Goal: Communication & Community: Answer question/provide support

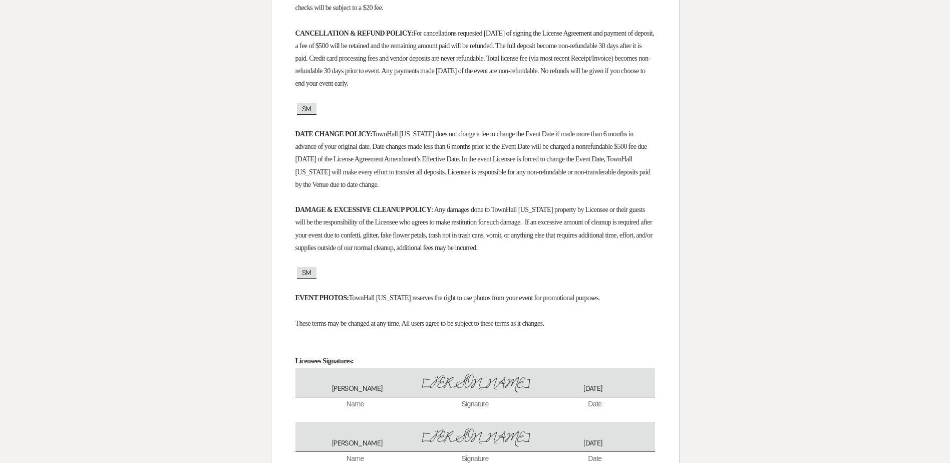
scroll to position [2120, 0]
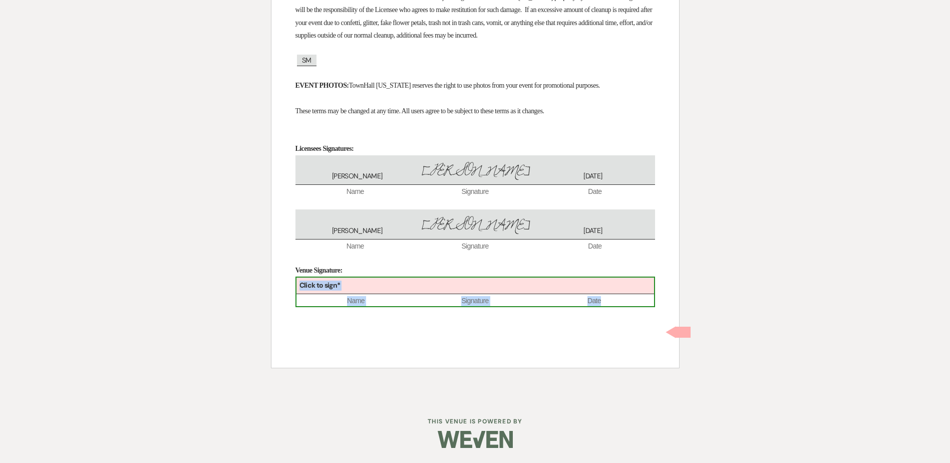
click at [407, 285] on div "Click to sign*" at bounding box center [476, 285] width 358 height 17
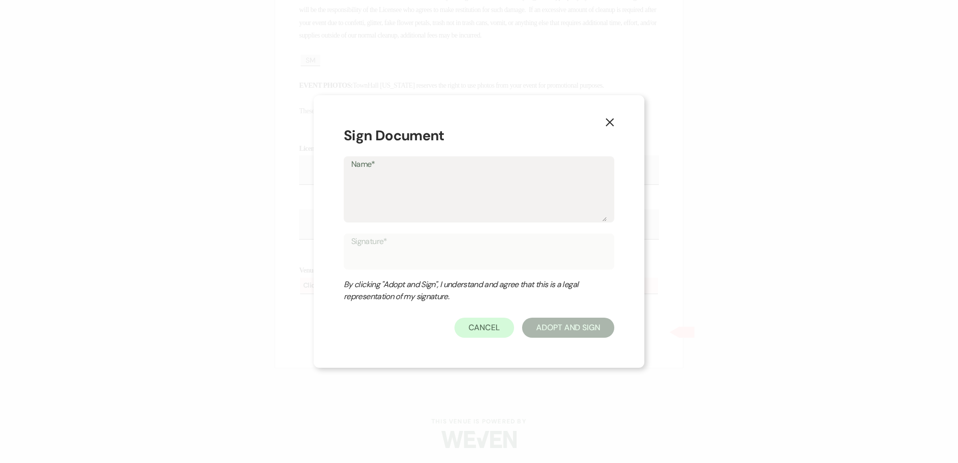
drag, startPoint x: 407, startPoint y: 285, endPoint x: 365, endPoint y: 190, distance: 104.1
click at [365, 190] on textarea "Name*" at bounding box center [478, 196] width 255 height 50
type textarea "S"
type input "S"
type textarea "St"
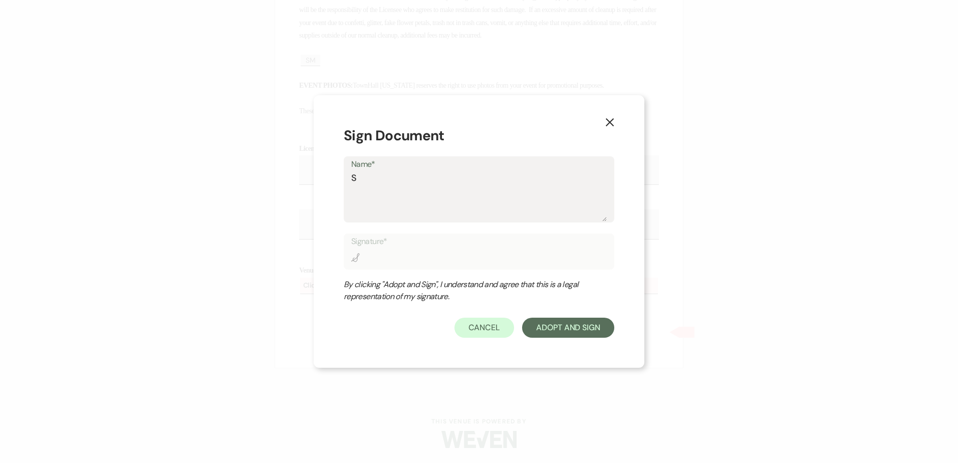
type input "St"
type textarea "Ste"
type input "Ste"
type textarea "Step"
type input "Step"
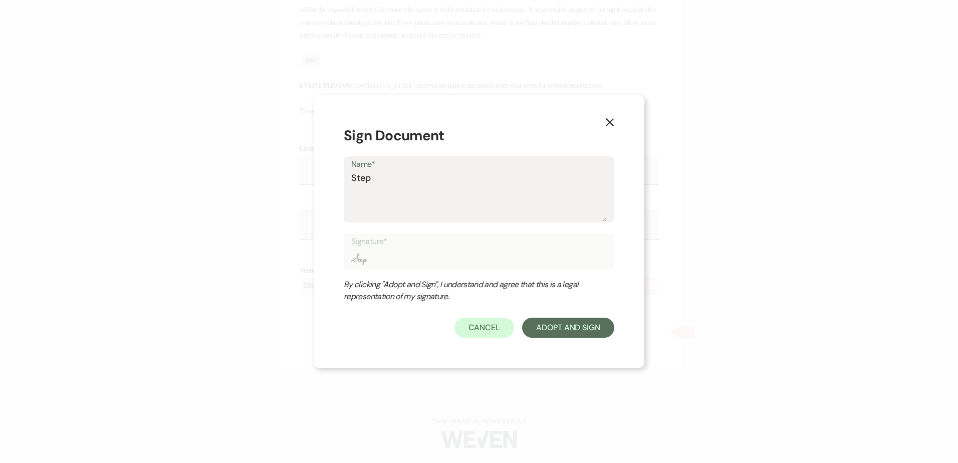
type textarea "Steph"
type input "Steph"
type textarea "Stepha"
type input "Stepha"
type textarea "[PERSON_NAME]"
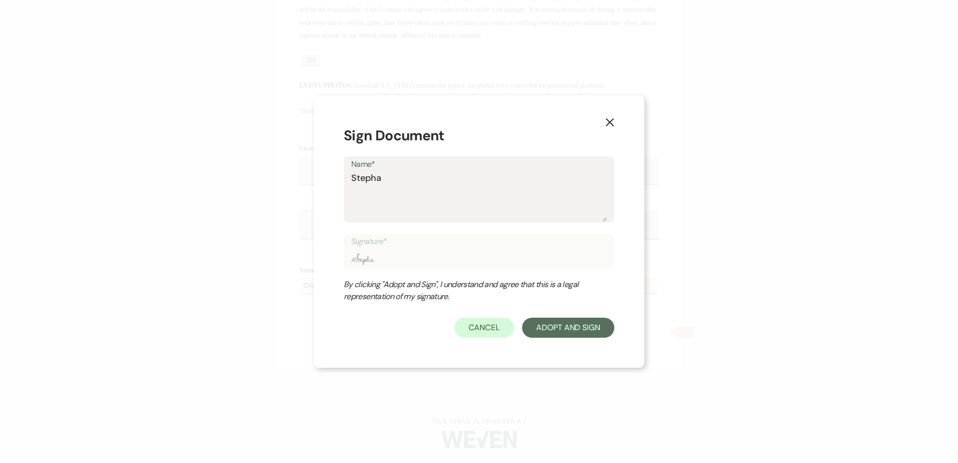
type input "[PERSON_NAME]"
type textarea "[PERSON_NAME]"
type input "[PERSON_NAME]"
type textarea "[PERSON_NAME]"
type input "[PERSON_NAME]"
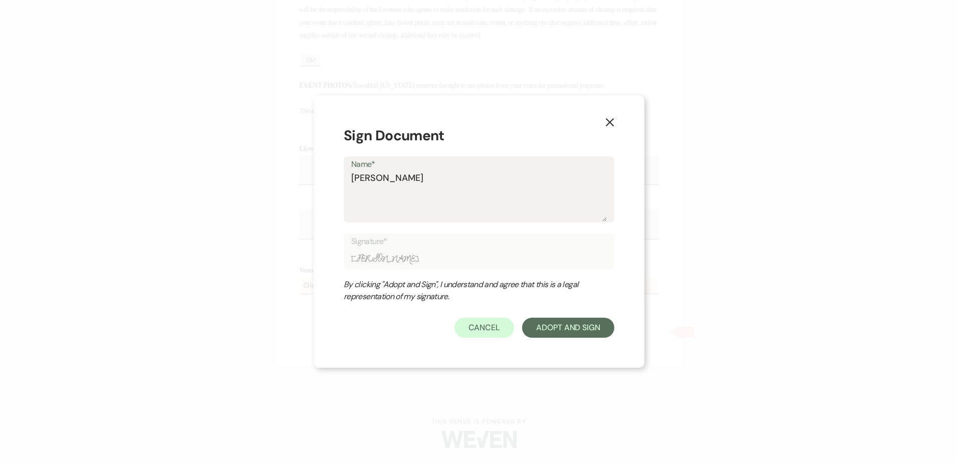
type textarea "[PERSON_NAME]"
type input "[PERSON_NAME]"
type textarea "[PERSON_NAME]"
type input "[PERSON_NAME]"
type textarea "[PERSON_NAME] [PERSON_NAME]"
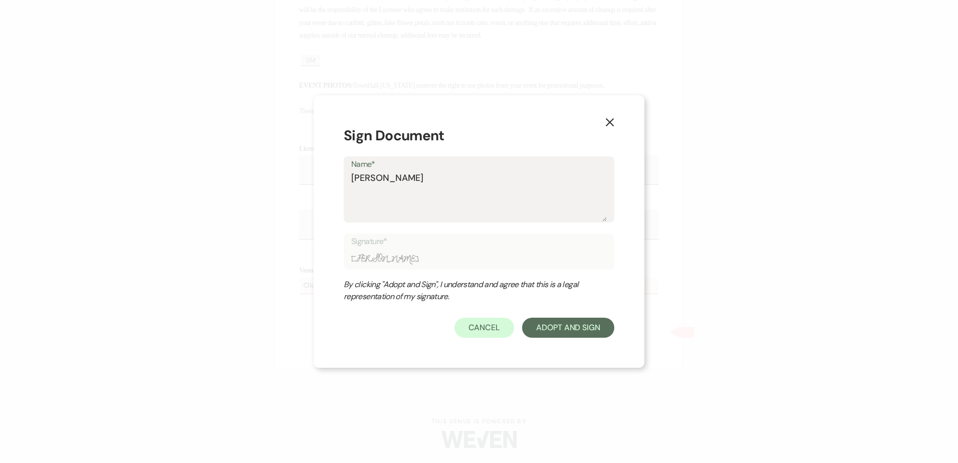
type input "[PERSON_NAME] [PERSON_NAME]"
type textarea "[PERSON_NAME]"
type input "[PERSON_NAME]"
type textarea "[PERSON_NAME]"
type input "[PERSON_NAME]"
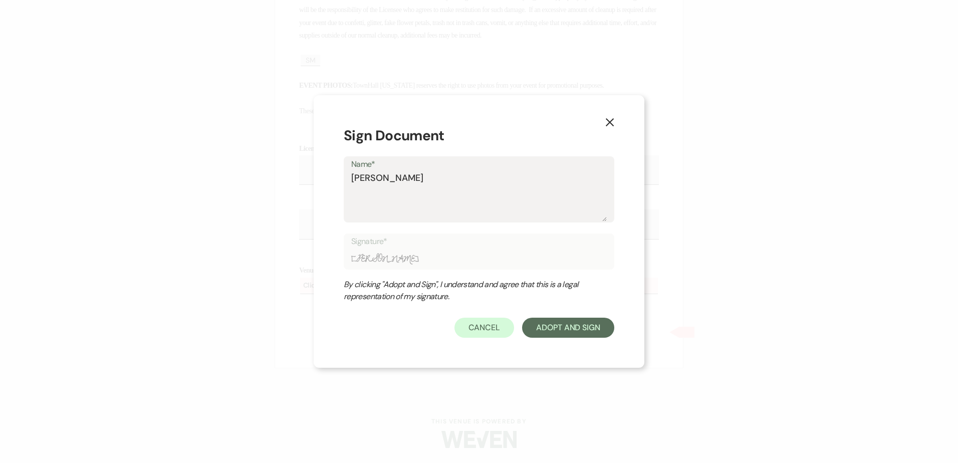
type textarea "[PERSON_NAME]"
type input "[PERSON_NAME]"
type textarea "[PERSON_NAME]"
type input "[PERSON_NAME]"
type textarea "[PERSON_NAME]"
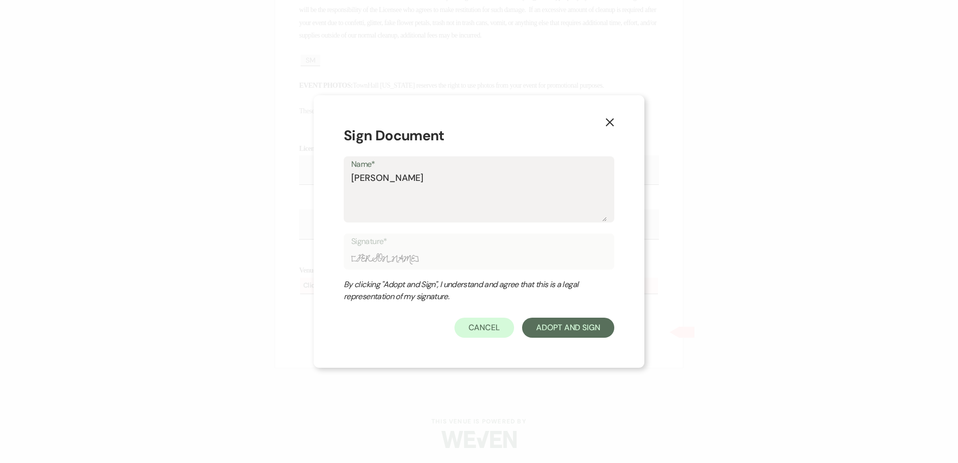
click at [338, 253] on div "X Sign Document Name* [PERSON_NAME] Signature* [PERSON_NAME] By clicking "Adopt…" at bounding box center [479, 231] width 331 height 273
click at [592, 329] on button "Adopt And Sign" at bounding box center [568, 328] width 92 height 20
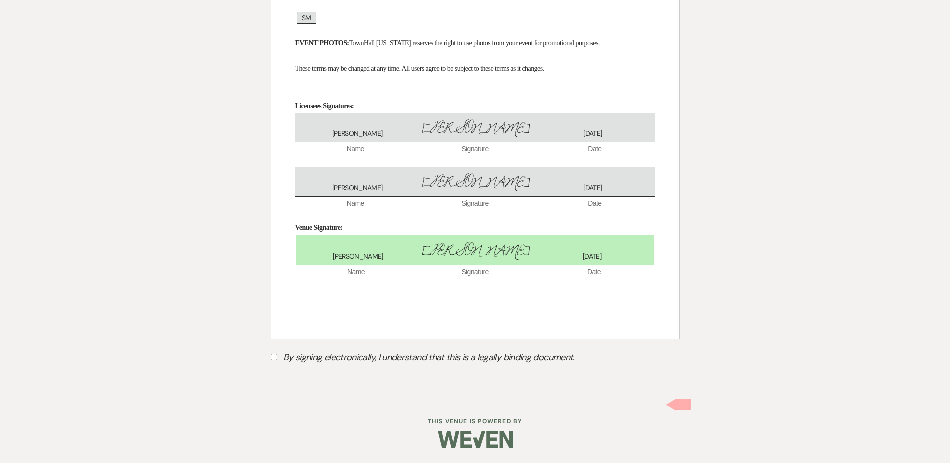
scroll to position [2162, 0]
click at [273, 359] on input "By signing electronically, I understand that this is a legally binding document." at bounding box center [274, 357] width 7 height 7
checkbox input "true"
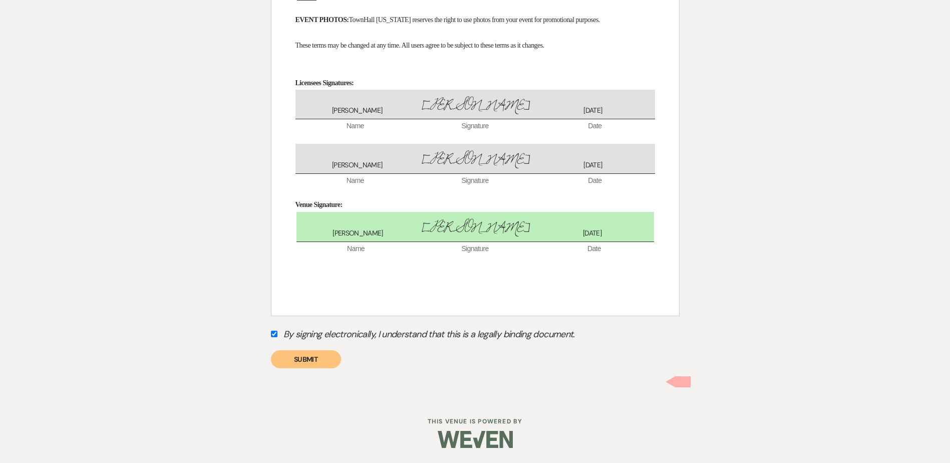
click at [291, 368] on button "Submit" at bounding box center [306, 359] width 70 height 18
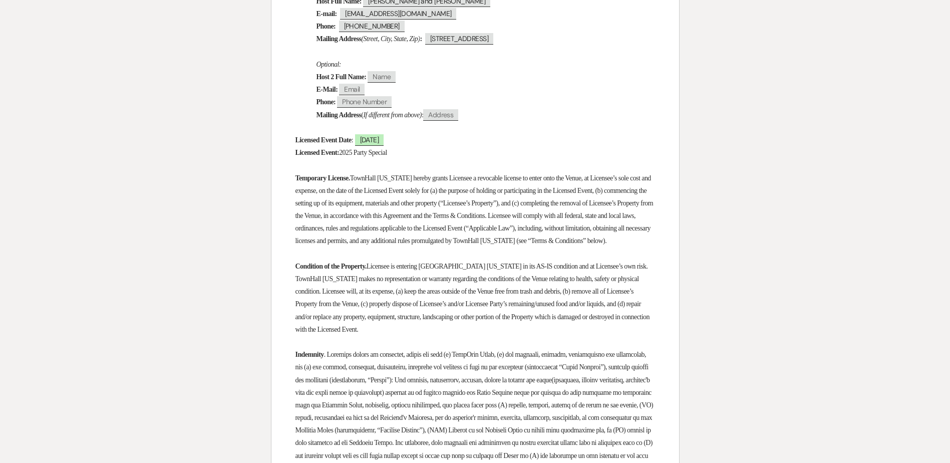
scroll to position [0, 0]
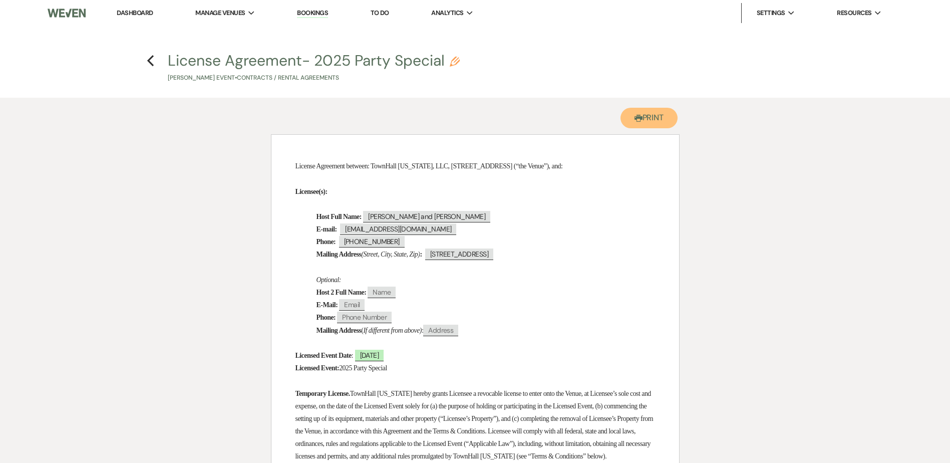
click at [643, 122] on button "Printer Print" at bounding box center [650, 118] width 58 height 21
click at [149, 61] on use "button" at bounding box center [150, 60] width 7 height 11
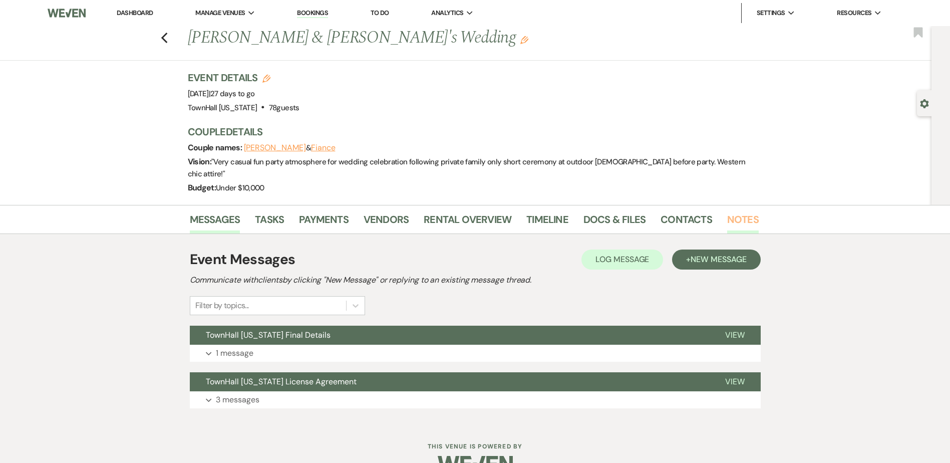
click at [744, 211] on link "Notes" at bounding box center [743, 222] width 32 height 22
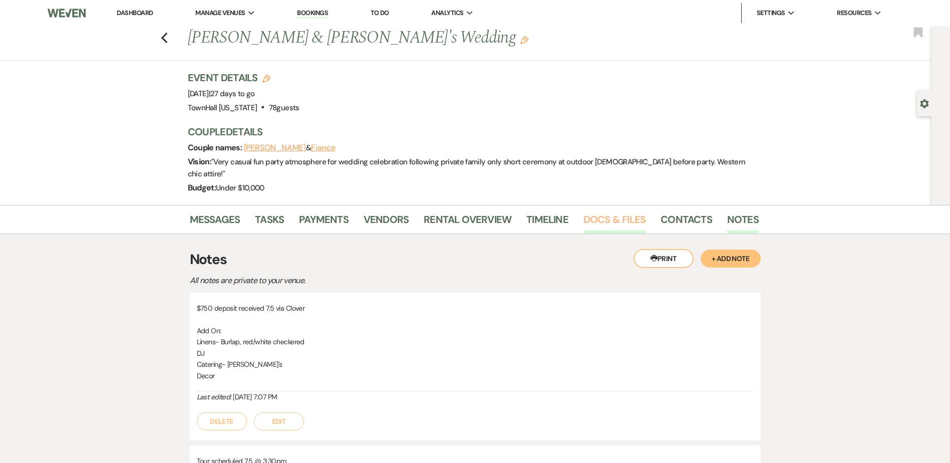
click at [618, 214] on link "Docs & Files" at bounding box center [615, 222] width 62 height 22
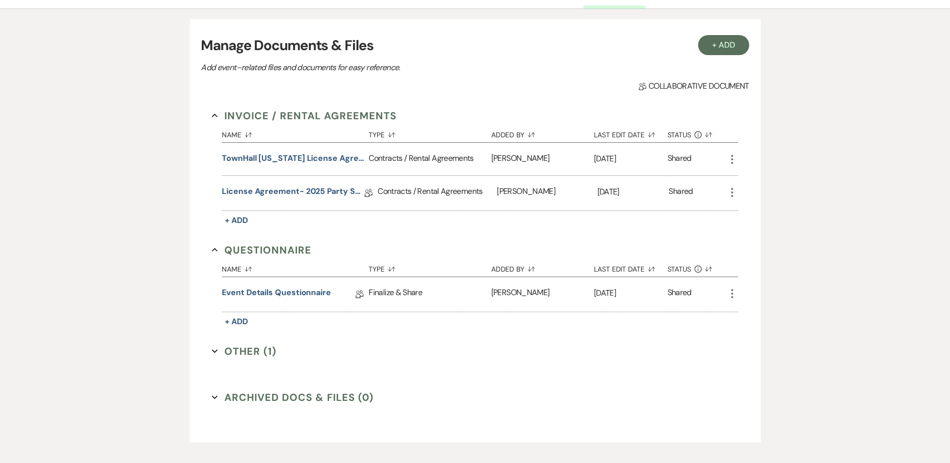
scroll to position [266, 0]
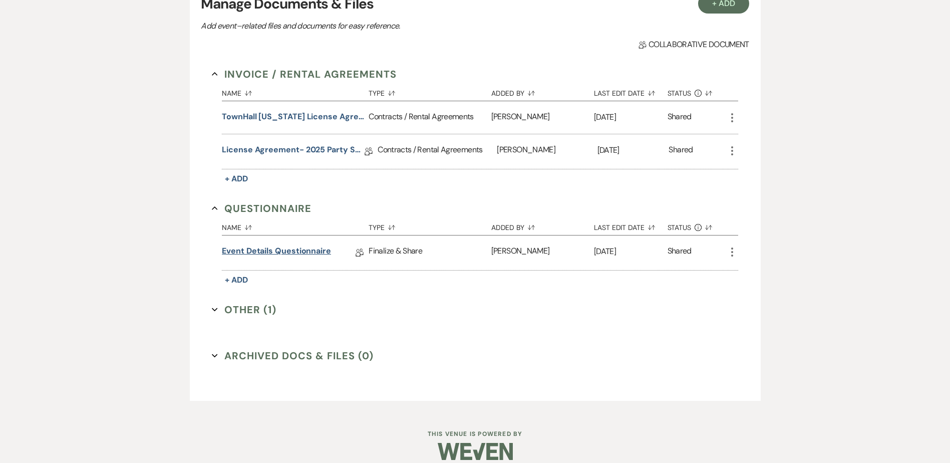
click at [263, 245] on link "Event Details Questionnaire" at bounding box center [276, 253] width 109 height 16
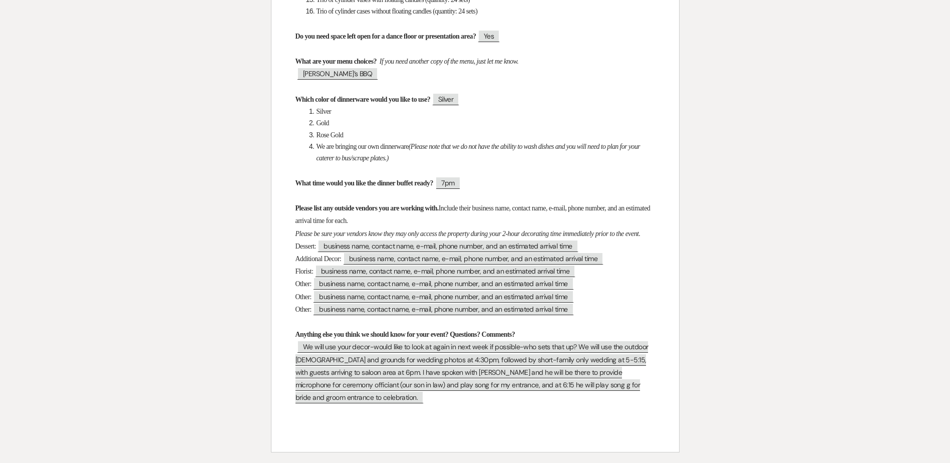
scroll to position [701, 0]
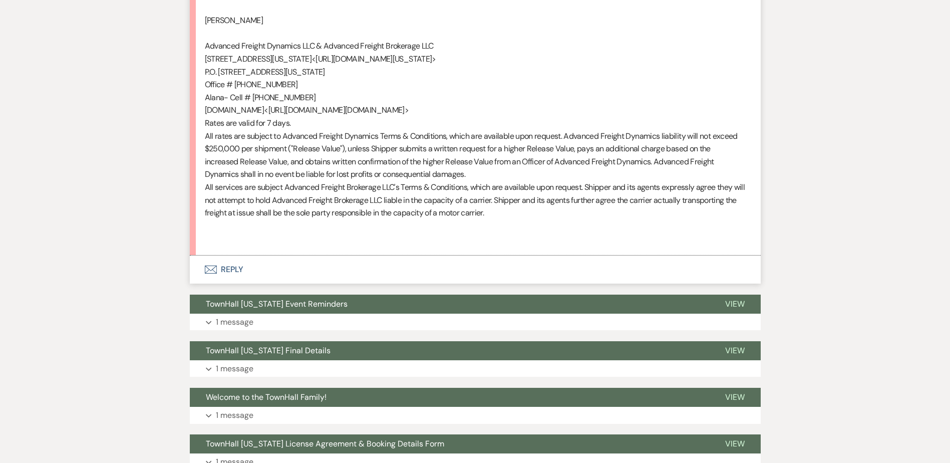
scroll to position [3105, 0]
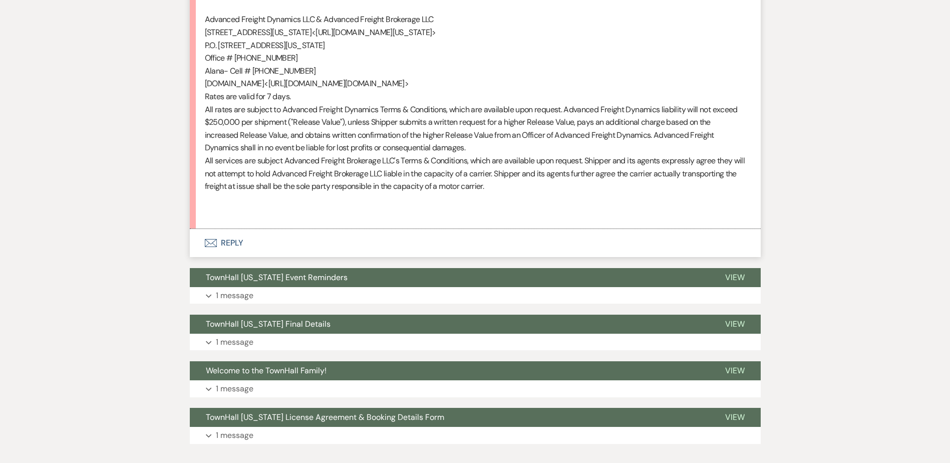
click at [214, 247] on icon "Envelope" at bounding box center [211, 243] width 12 height 8
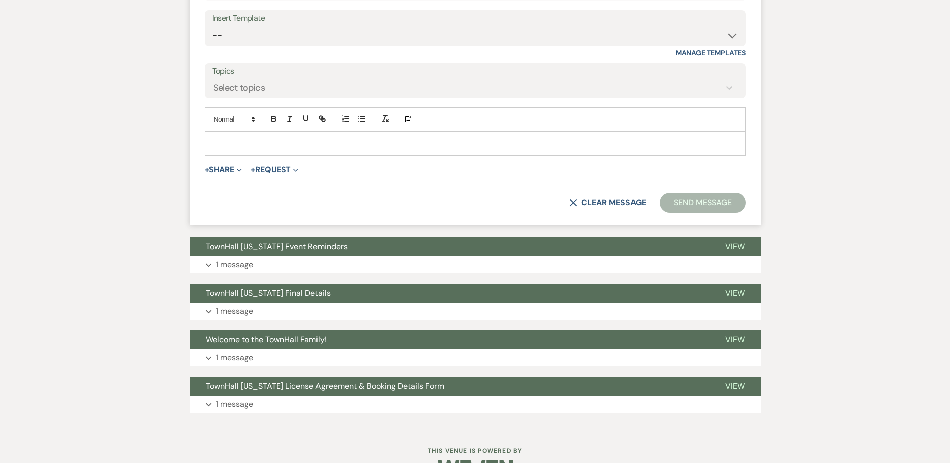
scroll to position [3306, 0]
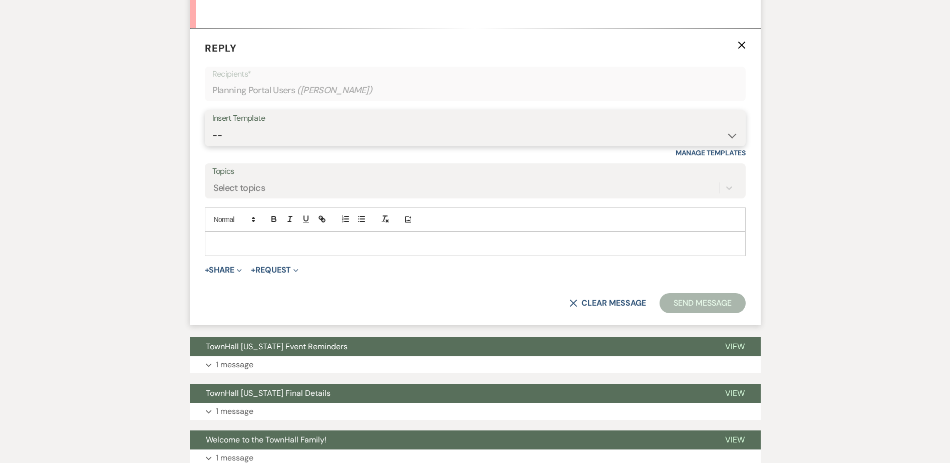
click at [230, 145] on select "-- Wedding Inquiry Follow Up: 2-3 days after initial lead- Avg Cost + Albums Th…" at bounding box center [475, 136] width 526 height 20
select select "1516"
click at [212, 145] on select "-- Wedding Inquiry Follow Up: 2-3 days after initial lead- Avg Cost + Albums Th…" at bounding box center [475, 136] width 526 height 20
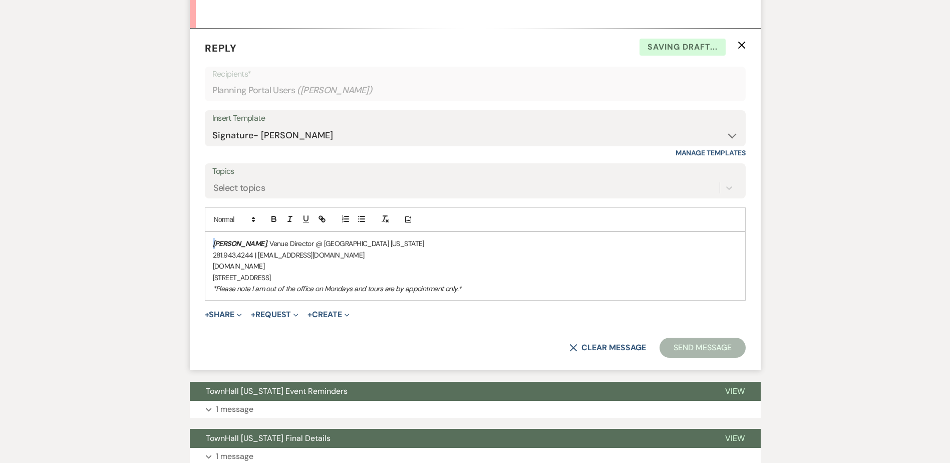
click at [214, 300] on div "Stephanie Jordan , Venue Director @ TownHall Texas 281.943.4244 | info@townhall…" at bounding box center [475, 266] width 540 height 68
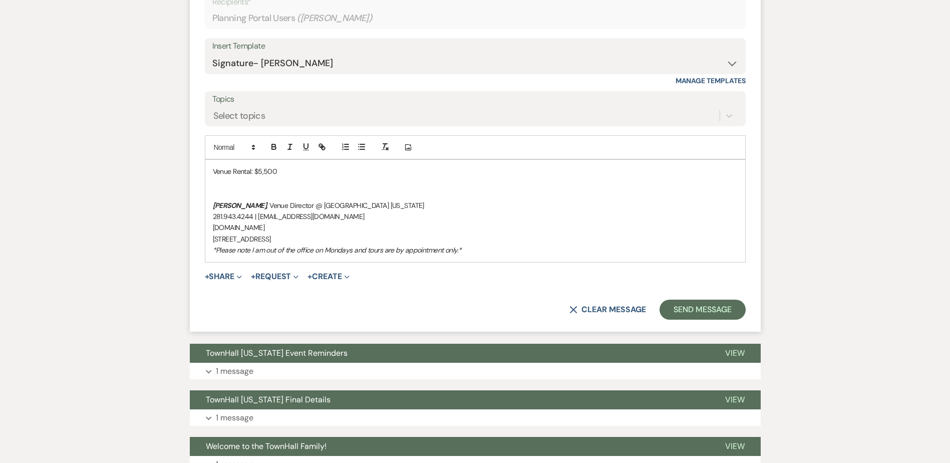
scroll to position [3406, 0]
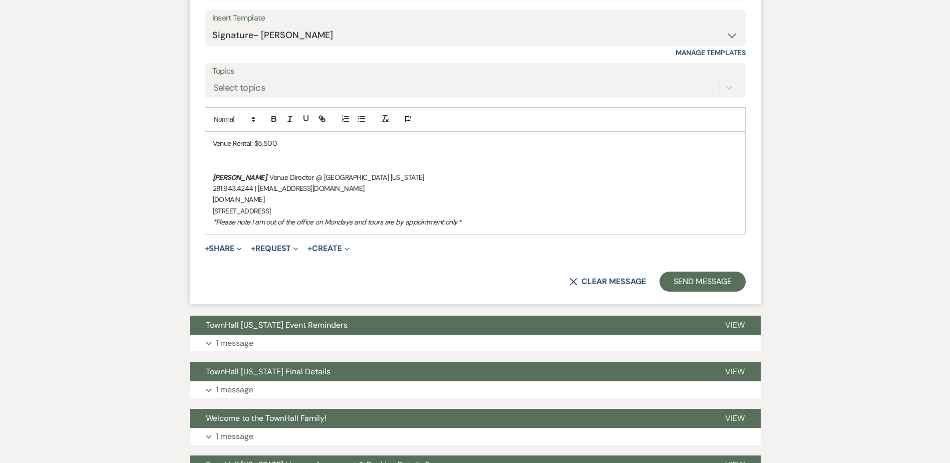
click at [288, 149] on p "Venue Rental: $5,500" at bounding box center [475, 143] width 525 height 11
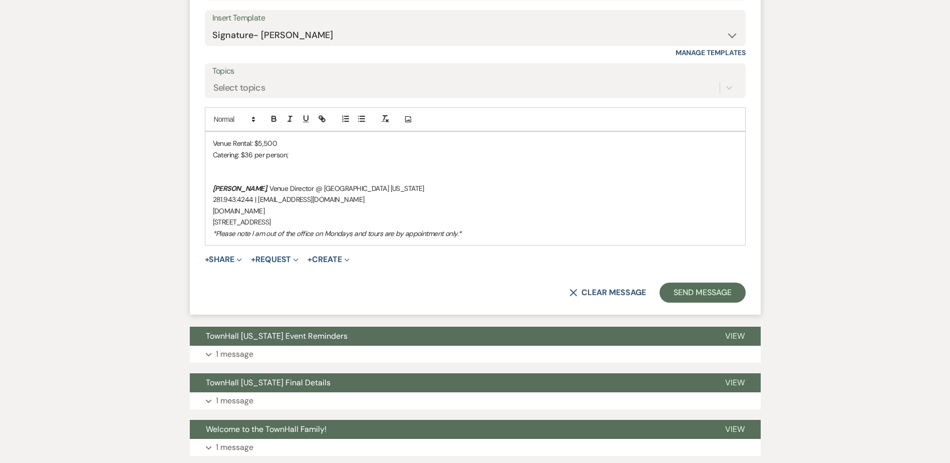
click at [398, 149] on p "Venue Rental: $5,500" at bounding box center [475, 143] width 525 height 11
click at [352, 160] on p "Catering: $36 per person;" at bounding box center [475, 154] width 525 height 11
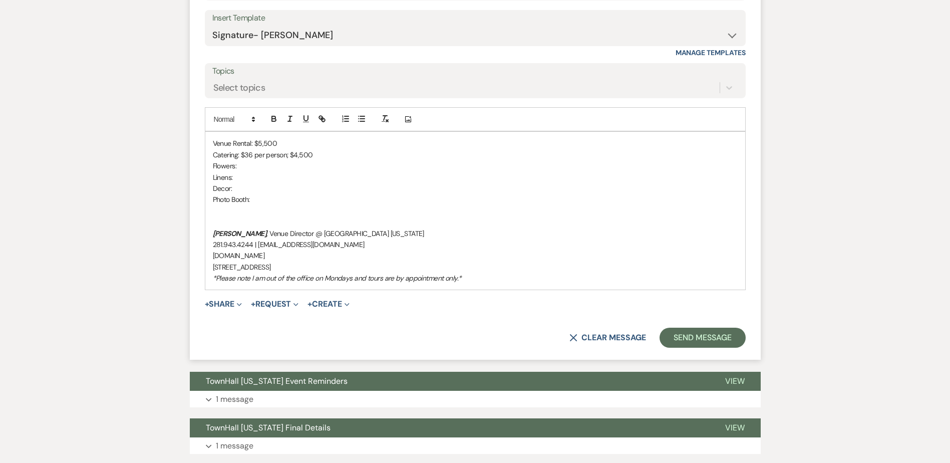
click at [289, 171] on p "Flowers:" at bounding box center [475, 165] width 525 height 11
click at [267, 171] on p "Flowers:" at bounding box center [475, 165] width 525 height 11
click at [241, 160] on p "Catering: $36 per person; $4,500" at bounding box center [475, 154] width 525 height 11
click at [246, 183] on p "Linens: $" at bounding box center [475, 177] width 525 height 11
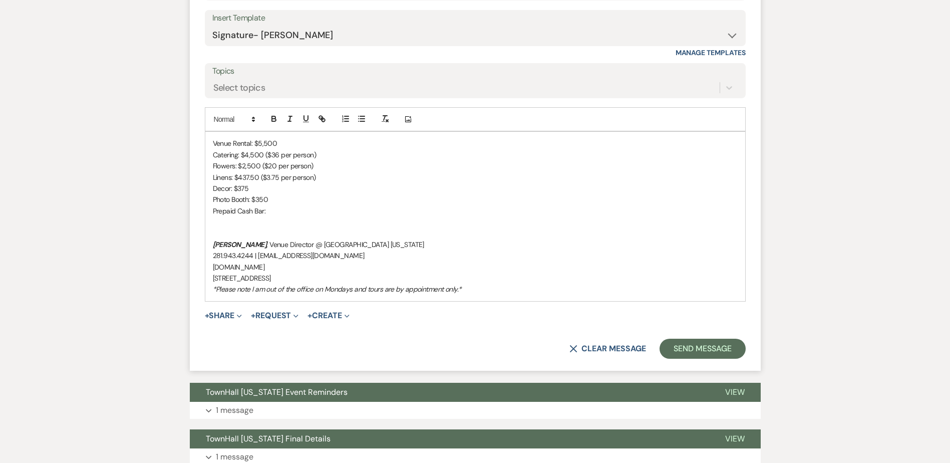
click at [279, 216] on p "Prepaid Cash Bar:" at bounding box center [475, 210] width 525 height 11
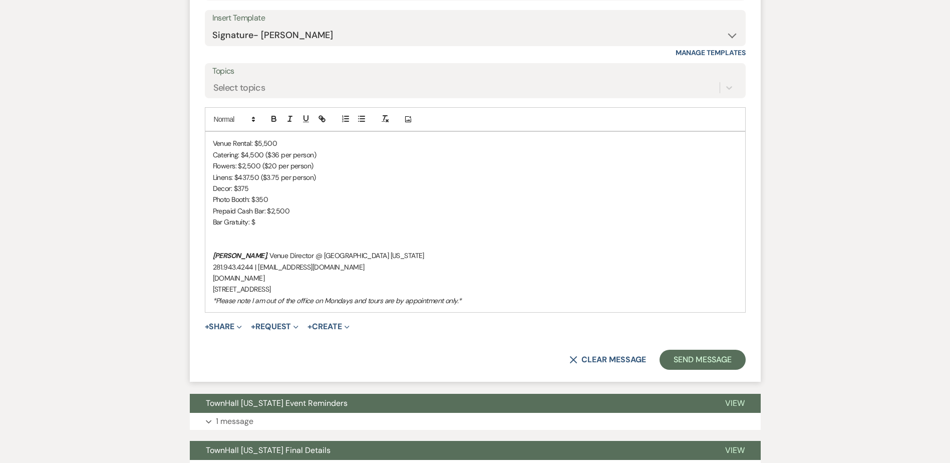
click at [275, 227] on p "Bar Gratuity: $" at bounding box center [475, 221] width 525 height 11
click at [297, 216] on p "Prepaid Cash Bar: $2,500" at bounding box center [475, 210] width 525 height 11
click at [276, 160] on p "Catering: $4,500 ($36 per person)" at bounding box center [475, 154] width 525 height 11
drag, startPoint x: 273, startPoint y: 217, endPoint x: 278, endPoint y: 217, distance: 5.5
click at [273, 160] on p "Catering: $4,500 ($36 per person)" at bounding box center [475, 154] width 525 height 11
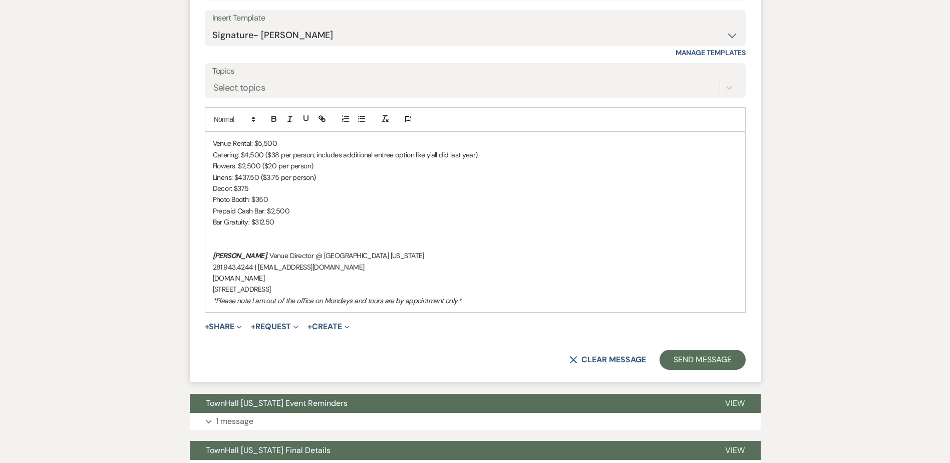
click at [250, 160] on p "Catering: $4,500 ($38 per person; includes additional entree option like y'all …" at bounding box center [475, 154] width 525 height 11
click at [292, 227] on p "Bar Gratuity: $312.50" at bounding box center [475, 221] width 525 height 11
click at [247, 239] on p "TOTAL:" at bounding box center [475, 233] width 525 height 11
drag, startPoint x: 257, startPoint y: 297, endPoint x: 206, endPoint y: 299, distance: 51.1
click at [206, 299] on div "Venue Rental: $5,500 Catering: $4,750 ($38 per person; includes additional entr…" at bounding box center [475, 222] width 540 height 180
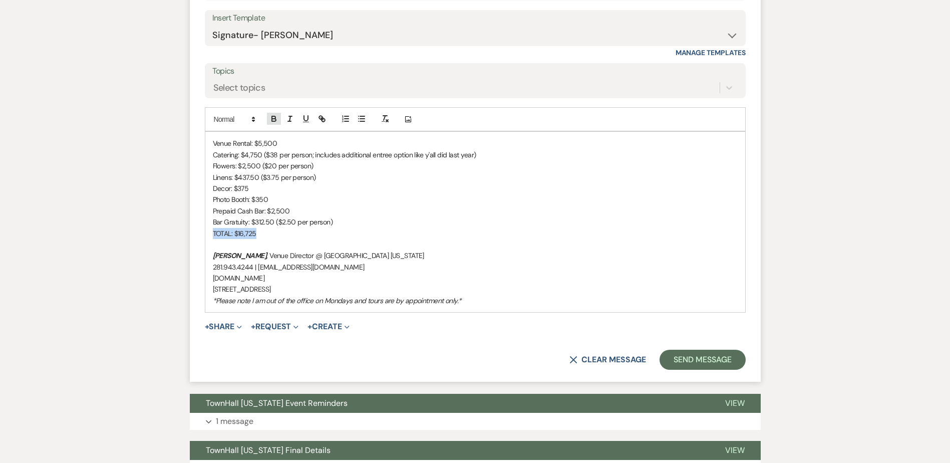
click at [272, 123] on icon "button" at bounding box center [273, 118] width 9 height 9
click at [223, 238] on strong "TOTAL: $16,725" at bounding box center [236, 233] width 47 height 9
click at [308, 123] on icon "button" at bounding box center [306, 118] width 9 height 9
click at [282, 250] on p at bounding box center [475, 244] width 525 height 11
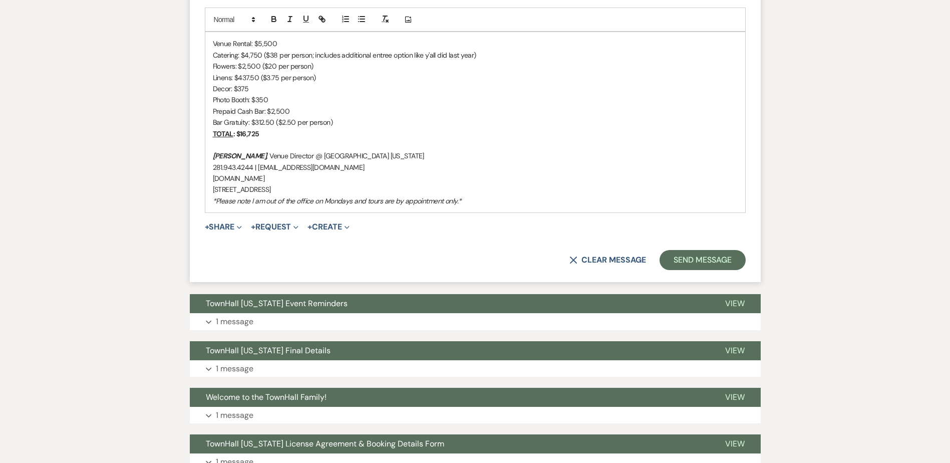
scroll to position [3506, 0]
click at [213, 49] on p "Venue Rental: $5,500" at bounding box center [475, 43] width 525 height 11
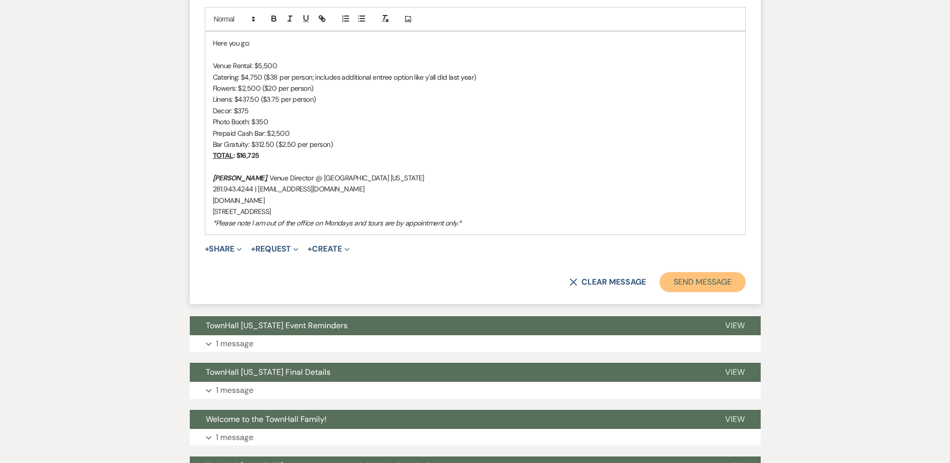
click at [724, 292] on button "Send Message" at bounding box center [703, 282] width 86 height 20
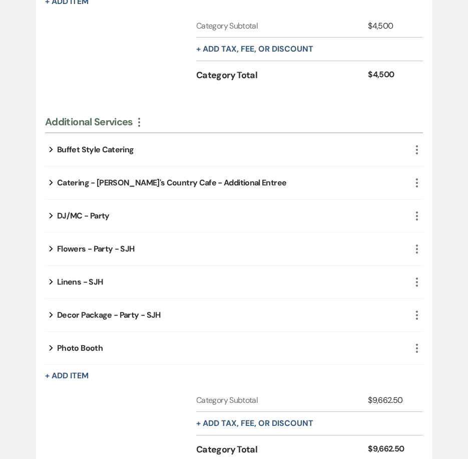
scroll to position [401, 0]
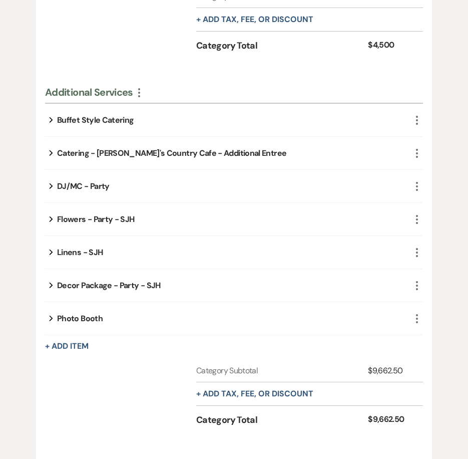
click at [51, 121] on use "button" at bounding box center [52, 120] width 4 height 6
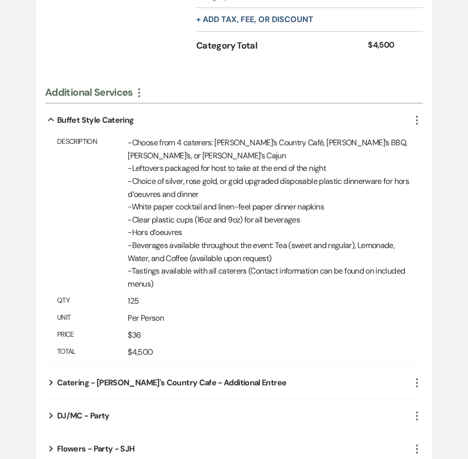
click at [51, 121] on icon "Collapse" at bounding box center [51, 120] width 12 height 4
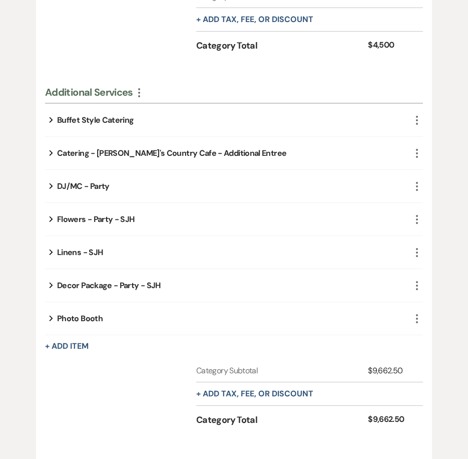
click at [48, 120] on button "Expand" at bounding box center [51, 120] width 12 height 8
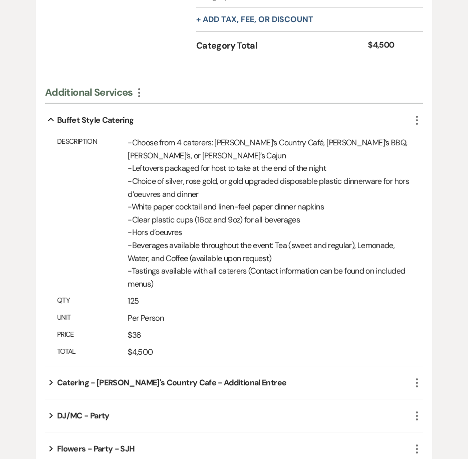
drag, startPoint x: 48, startPoint y: 120, endPoint x: 43, endPoint y: 125, distance: 7.1
click at [48, 120] on icon "Collapse" at bounding box center [51, 120] width 12 height 4
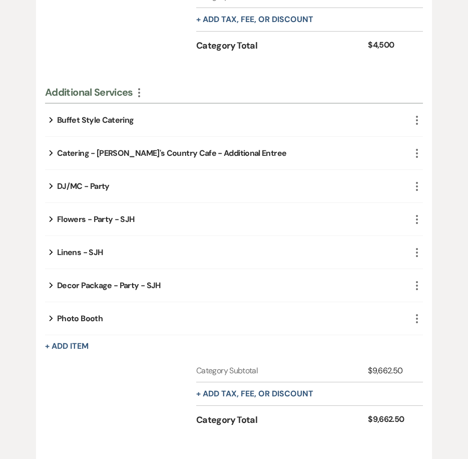
click at [53, 220] on icon "Expand" at bounding box center [51, 219] width 4 height 12
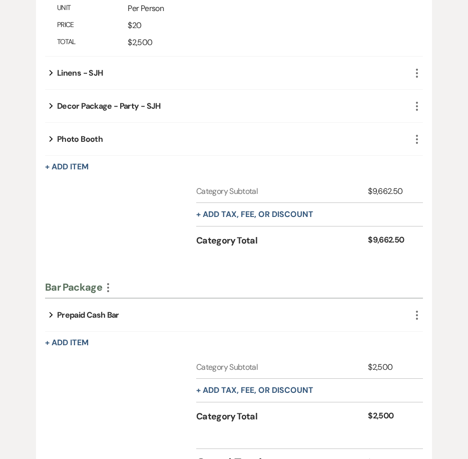
scroll to position [701, 0]
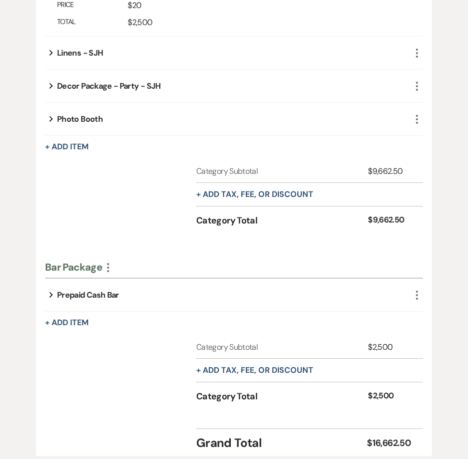
click at [49, 52] on icon "Expand" at bounding box center [51, 53] width 4 height 12
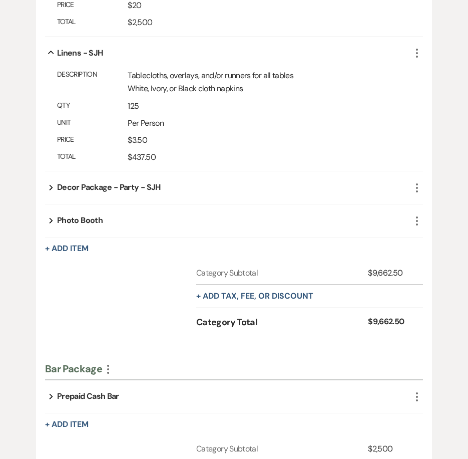
click at [48, 187] on button "Expand" at bounding box center [51, 187] width 12 height 8
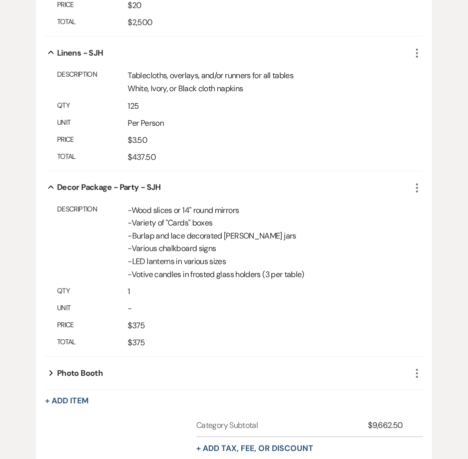
click at [49, 375] on icon "Expand" at bounding box center [51, 373] width 4 height 12
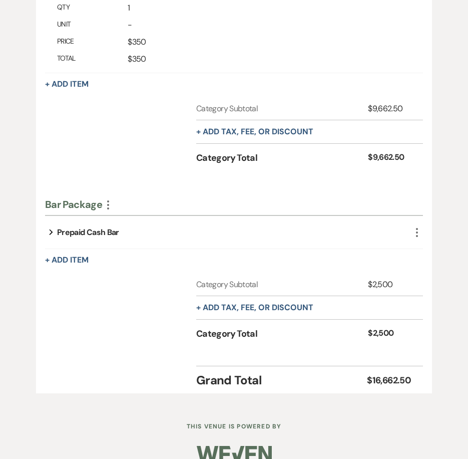
scroll to position [1137, 0]
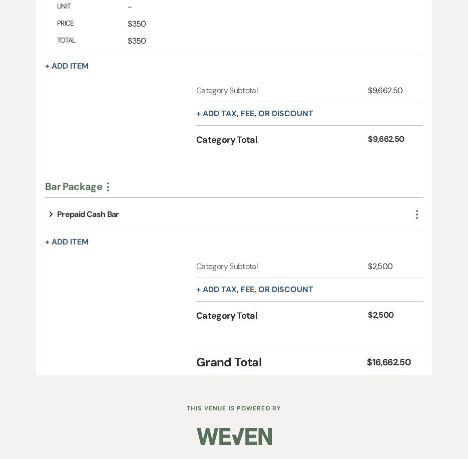
click at [53, 215] on button "Expand" at bounding box center [51, 214] width 12 height 8
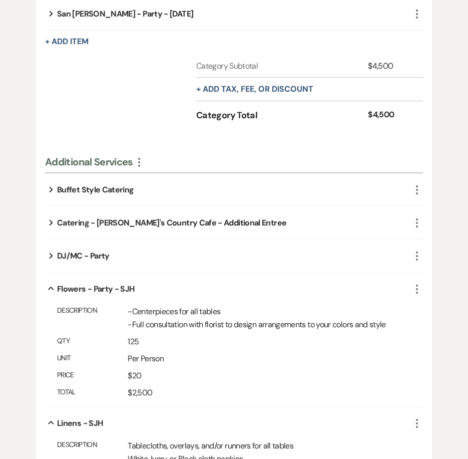
scroll to position [288, 0]
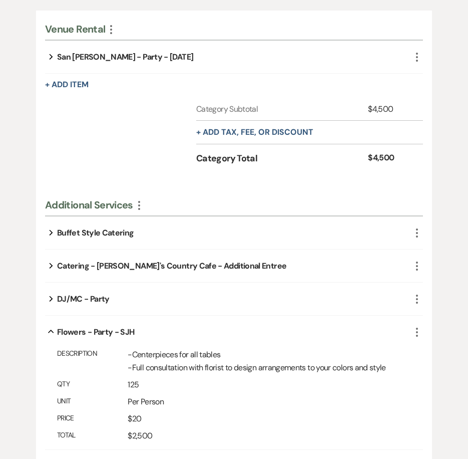
click at [50, 231] on icon "Expand" at bounding box center [51, 232] width 4 height 12
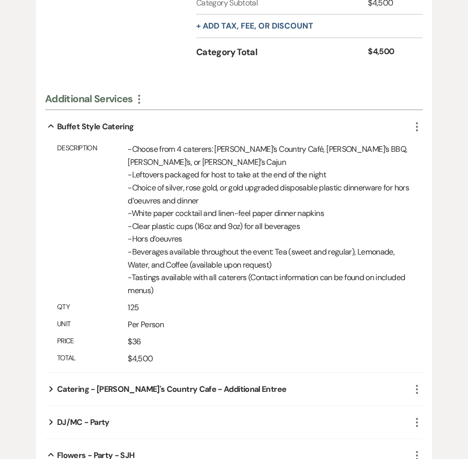
scroll to position [488, 0]
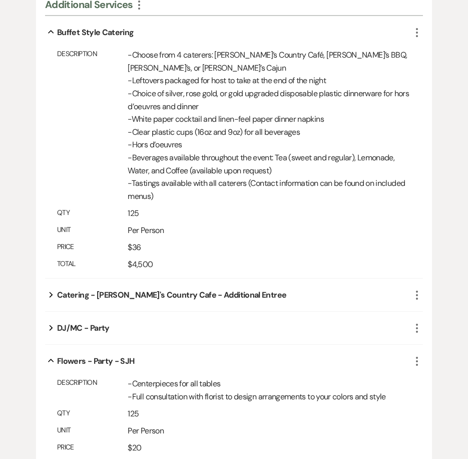
click at [51, 291] on icon "Expand" at bounding box center [51, 295] width 4 height 12
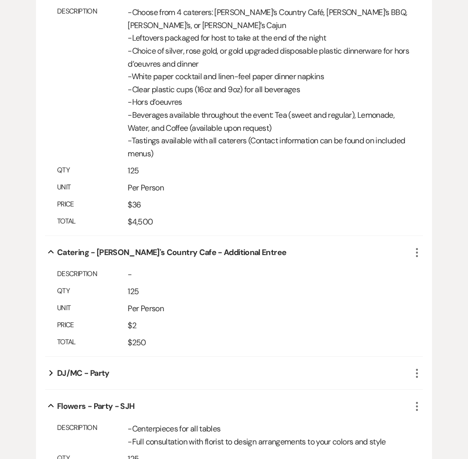
scroll to position [605, 0]
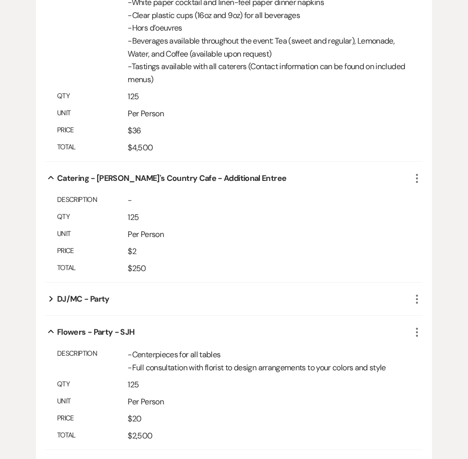
click at [51, 298] on use "button" at bounding box center [52, 299] width 4 height 6
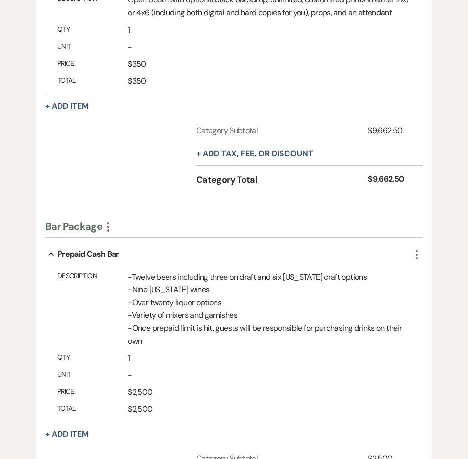
scroll to position [1708, 0]
